Goal: Task Accomplishment & Management: Manage account settings

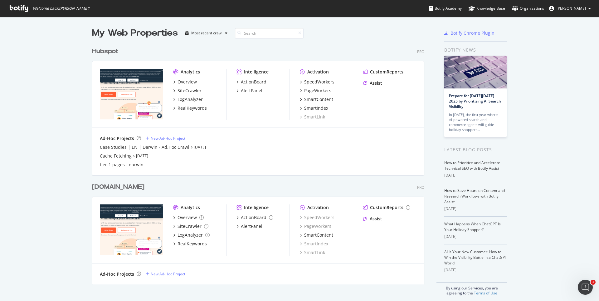
scroll to position [296, 590]
click at [95, 53] on div "Hubspot" at bounding box center [105, 51] width 27 height 9
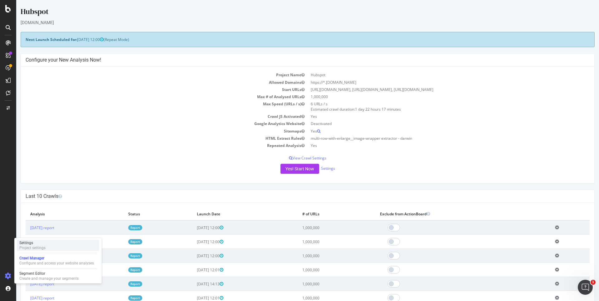
click at [42, 248] on div "Project settings" at bounding box center [32, 247] width 26 height 5
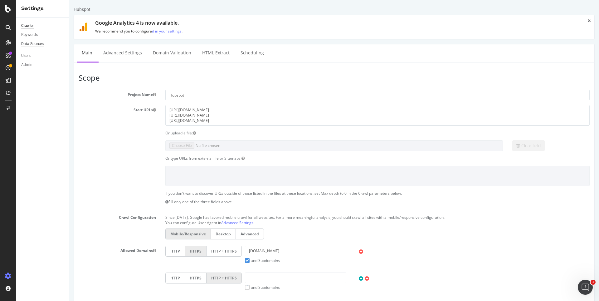
click at [41, 44] on div "Data Sources" at bounding box center [32, 44] width 22 height 7
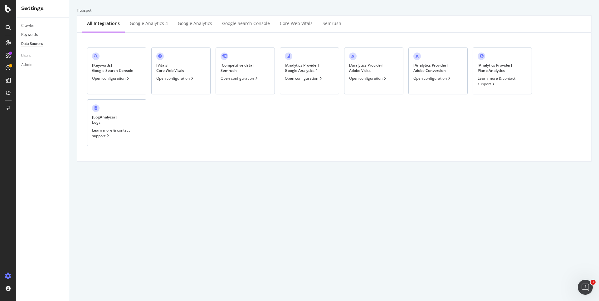
click at [38, 36] on link "Keywords" at bounding box center [42, 35] width 43 height 7
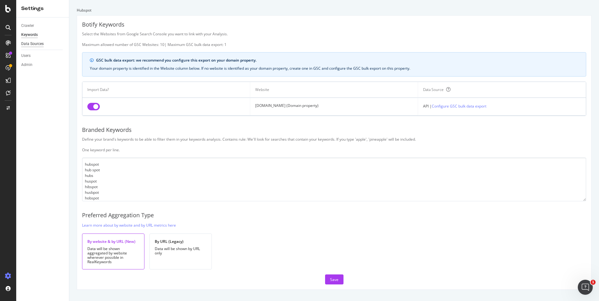
click at [34, 45] on div "Data Sources" at bounding box center [32, 44] width 22 height 7
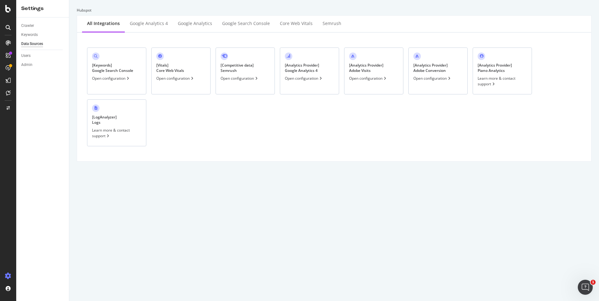
click at [307, 82] on div "[ Analytics Provider ] Google Analytics 4 Open configuration" at bounding box center [309, 70] width 59 height 47
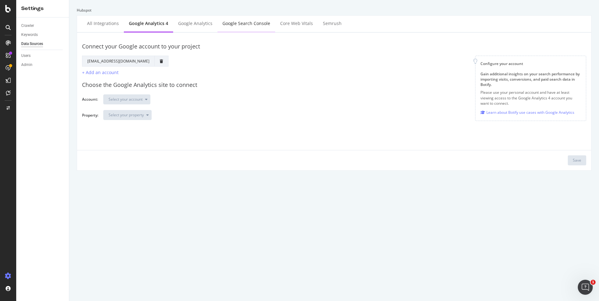
click at [218, 29] on div "Google Search Console" at bounding box center [247, 23] width 58 height 17
